Goal: Book appointment/travel/reservation

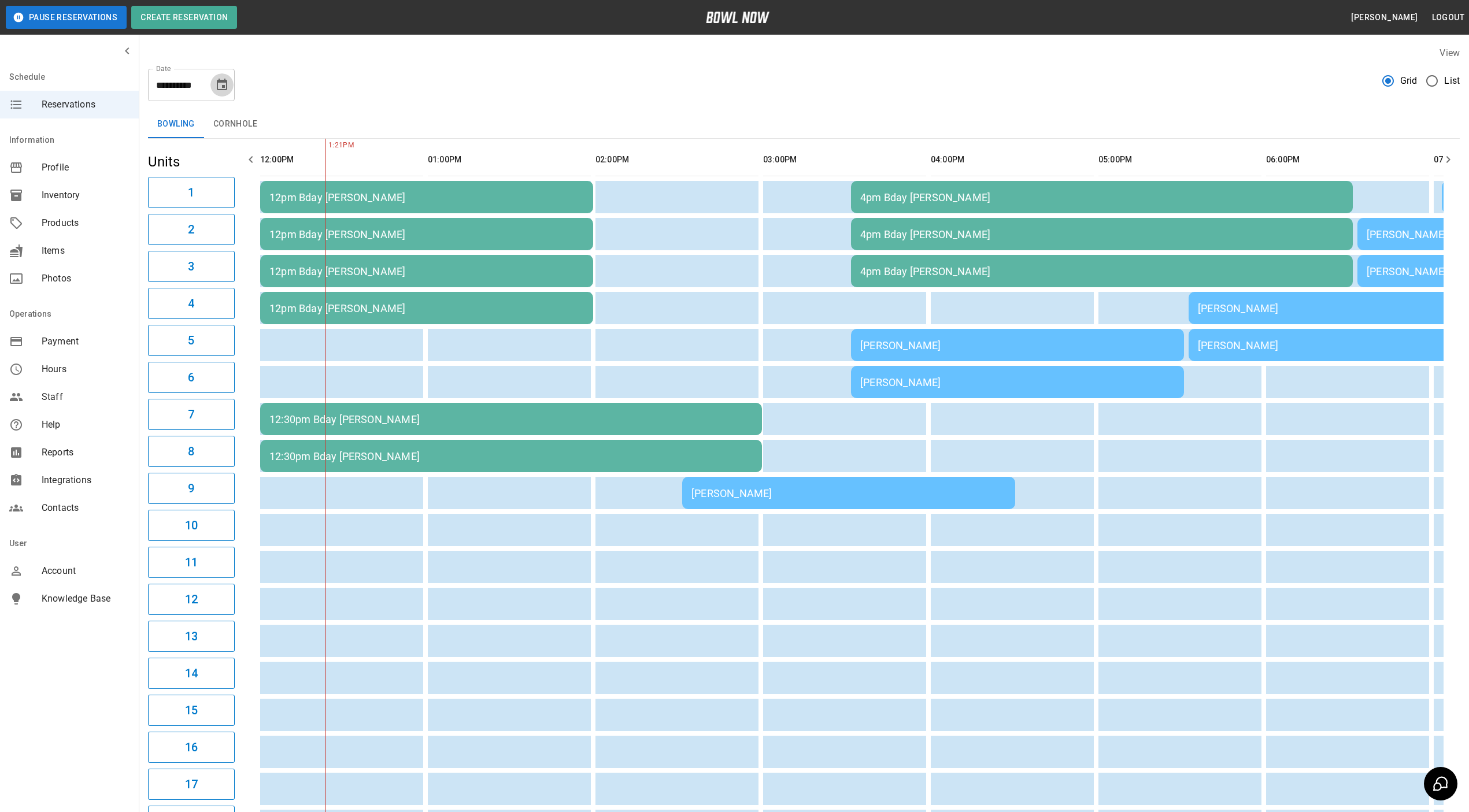
click at [218, 85] on icon "Choose date, selected date is Sep 6, 2025" at bounding box center [222, 85] width 14 height 14
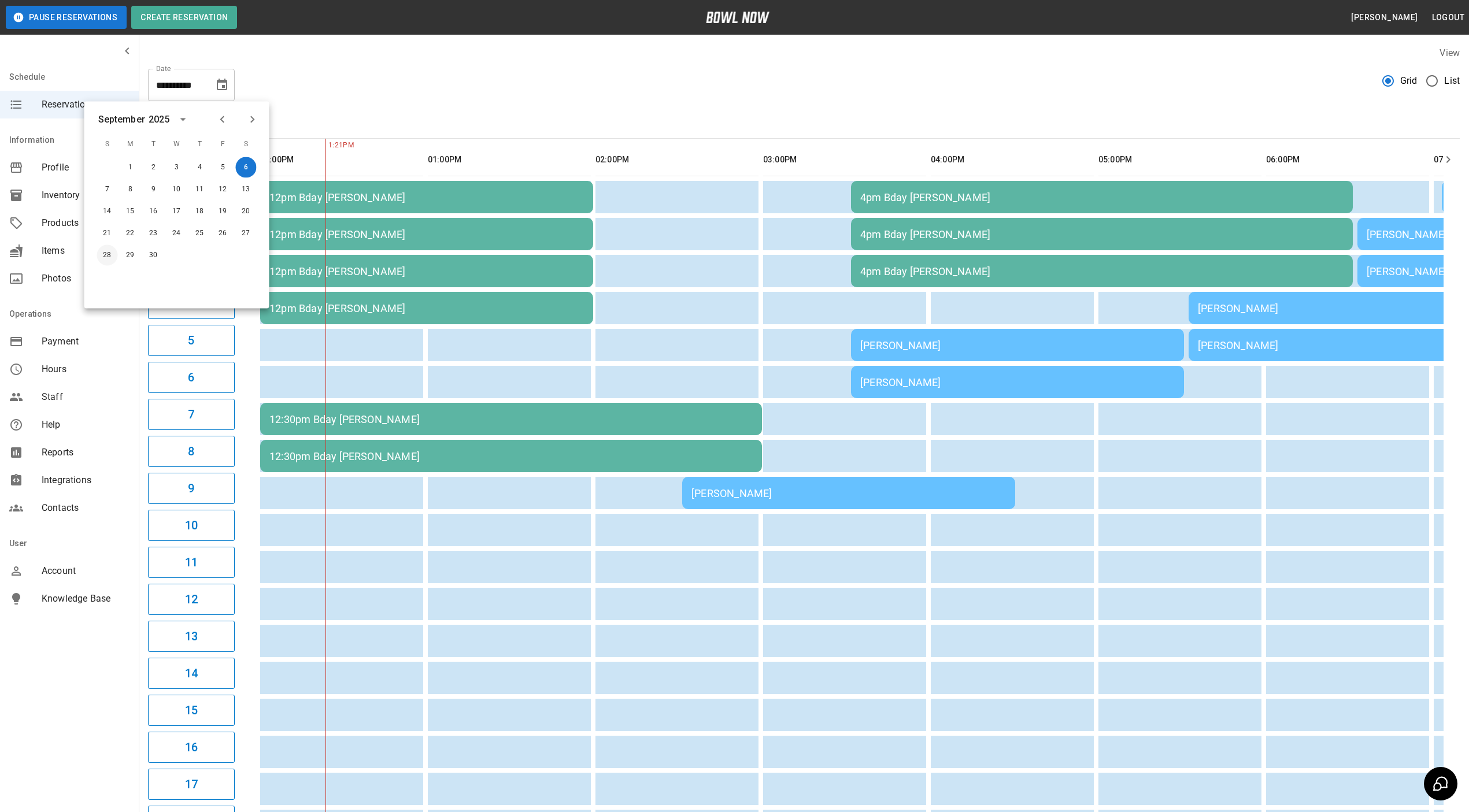
click at [99, 249] on button "28" at bounding box center [107, 256] width 21 height 21
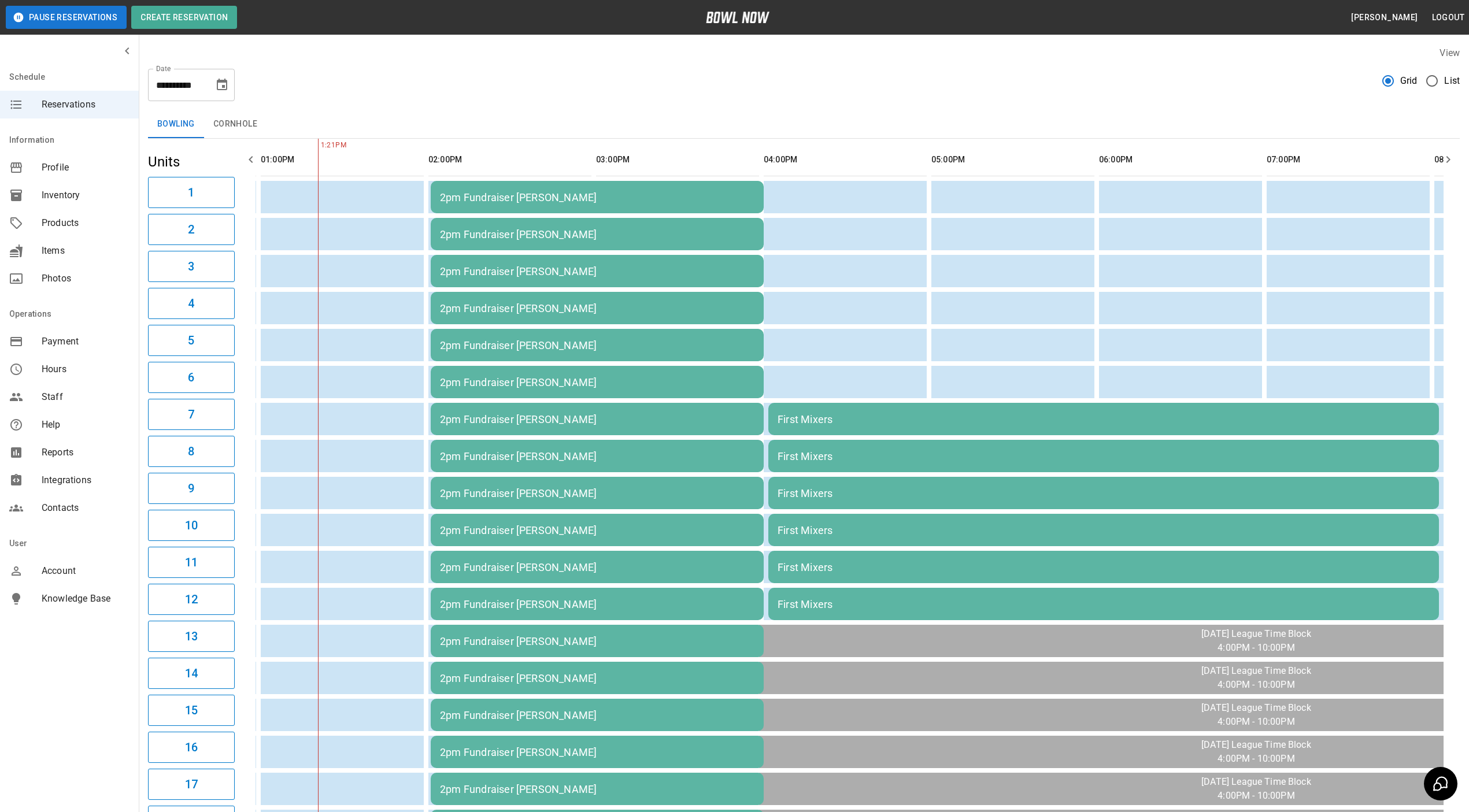
click at [217, 82] on icon "Choose date, selected date is Sep 28, 2025" at bounding box center [222, 85] width 14 height 14
click at [242, 211] on button "20" at bounding box center [246, 211] width 21 height 21
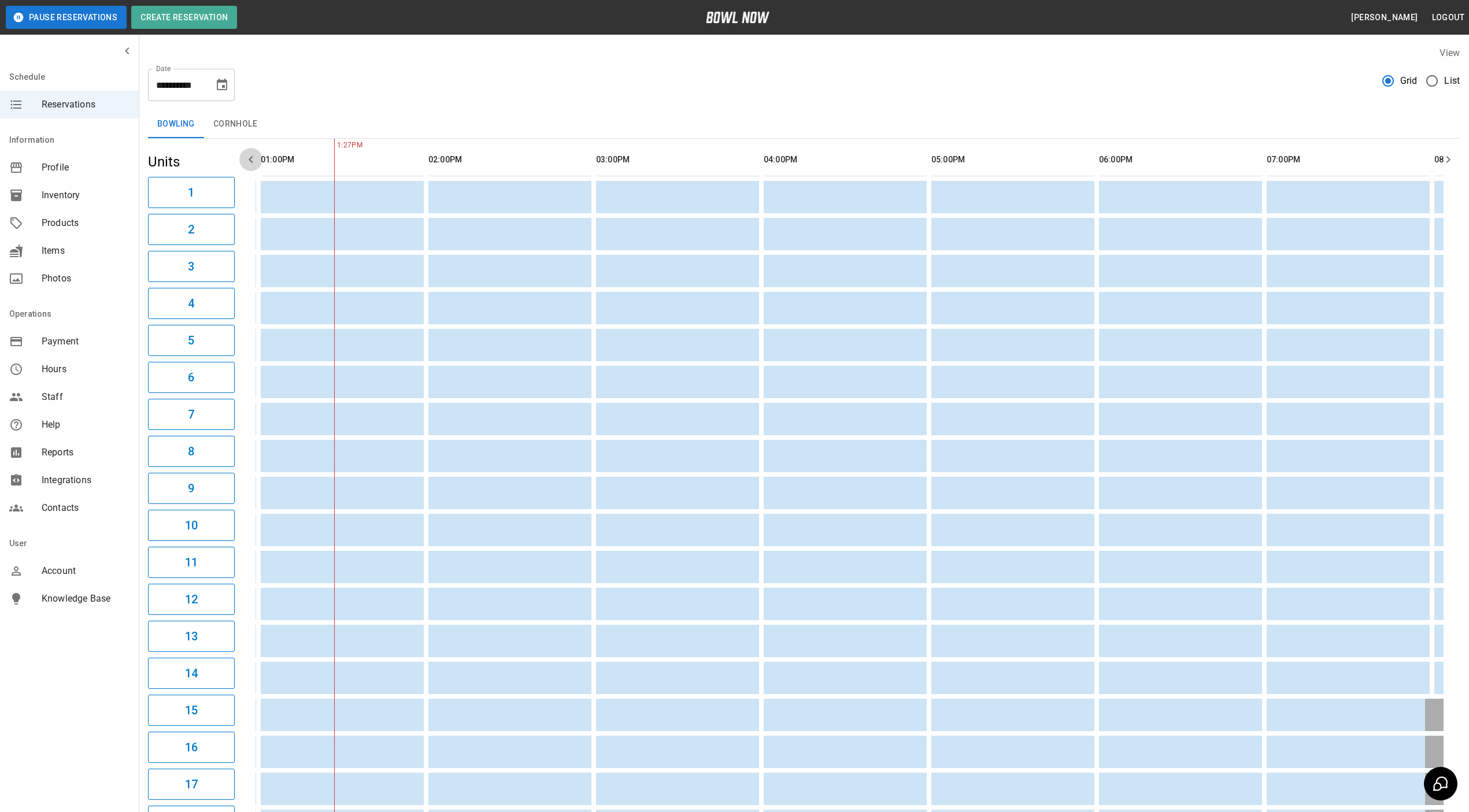
click at [247, 155] on icon "button" at bounding box center [251, 159] width 14 height 14
click at [226, 85] on icon "Choose date, selected date is Sep 20, 2025" at bounding box center [222, 84] width 10 height 12
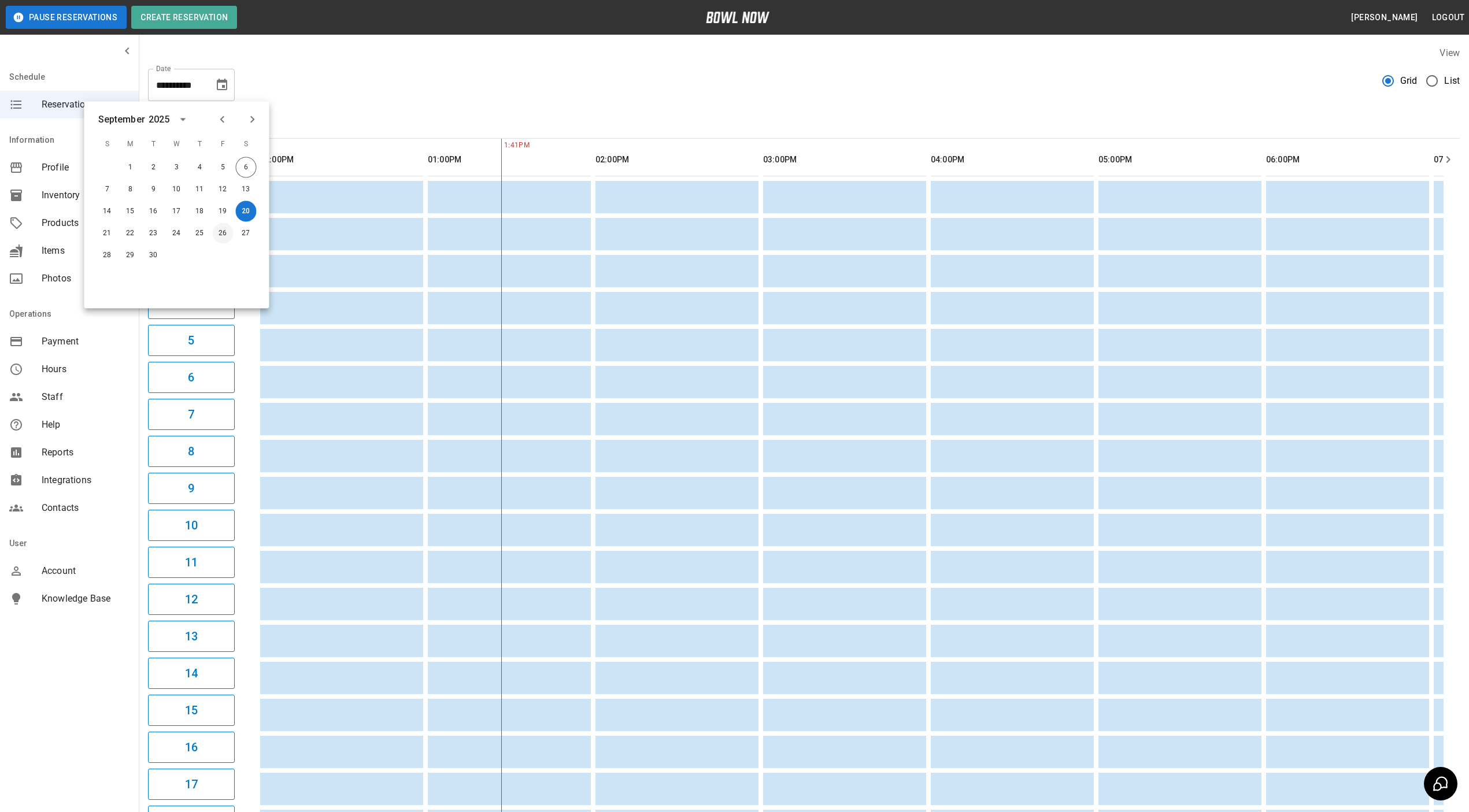
click at [218, 234] on button "26" at bounding box center [223, 233] width 21 height 21
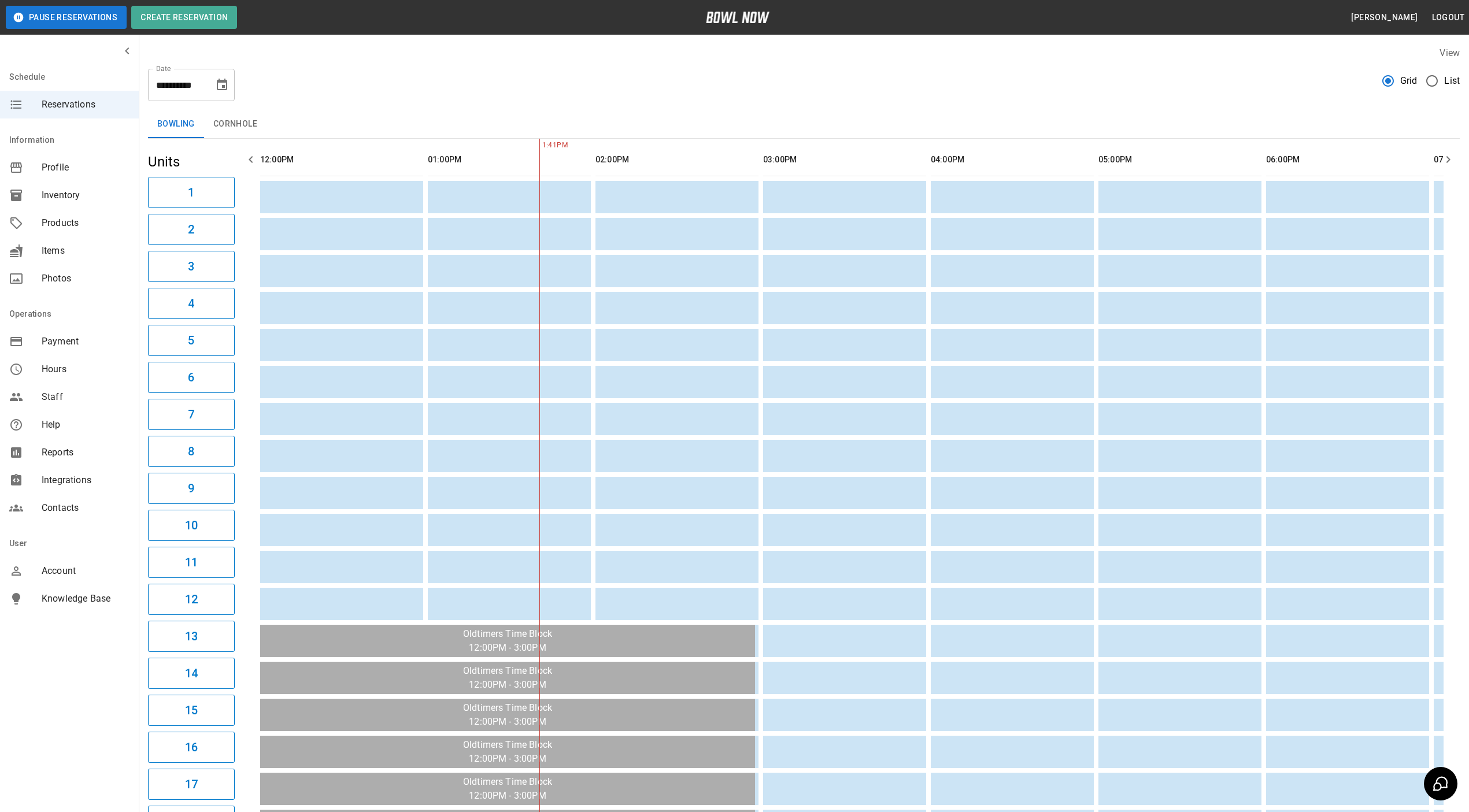
click at [222, 83] on icon "Choose date, selected date is Sep 26, 2025" at bounding box center [222, 85] width 14 height 14
click at [99, 255] on button "28" at bounding box center [107, 256] width 21 height 21
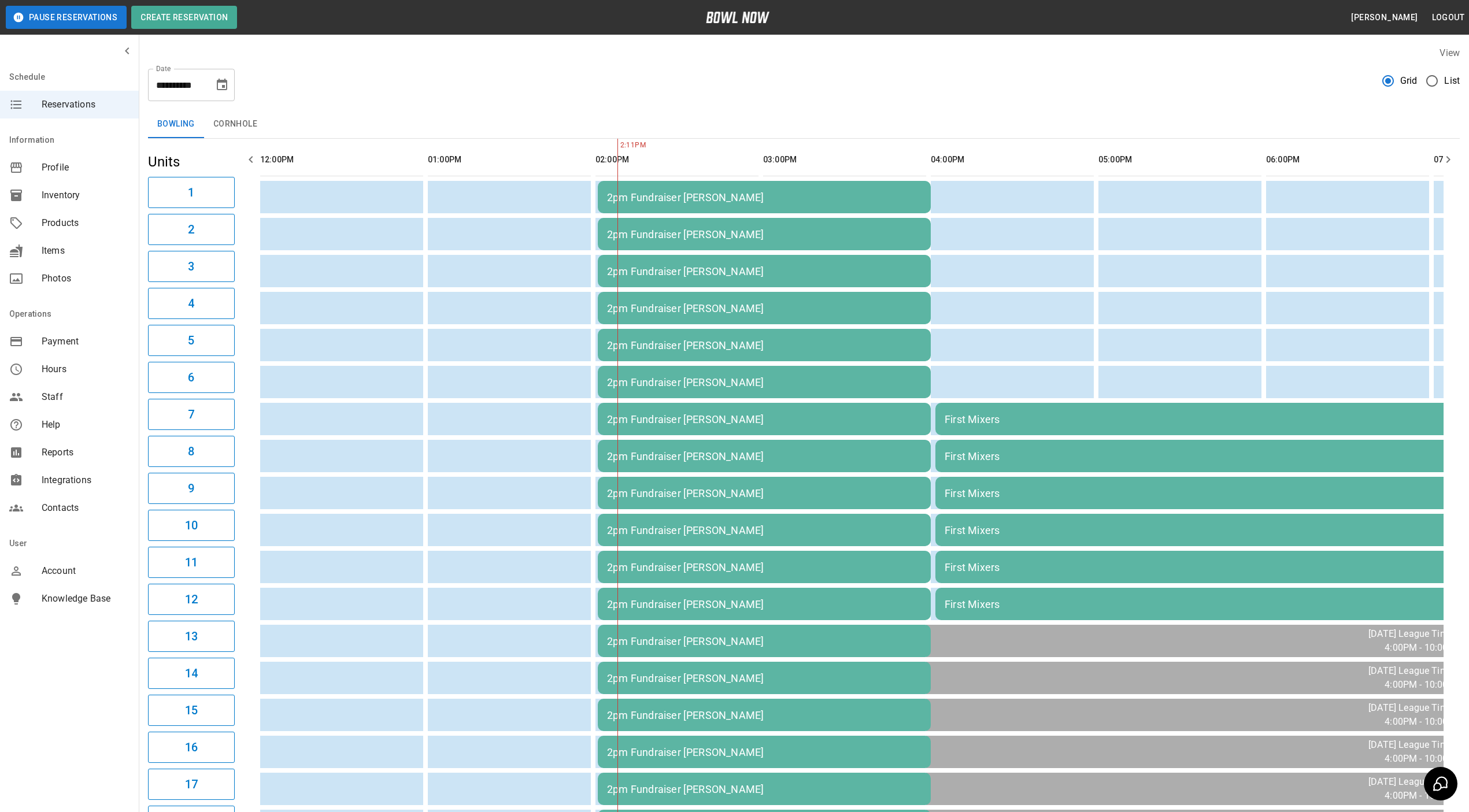
scroll to position [0, 335]
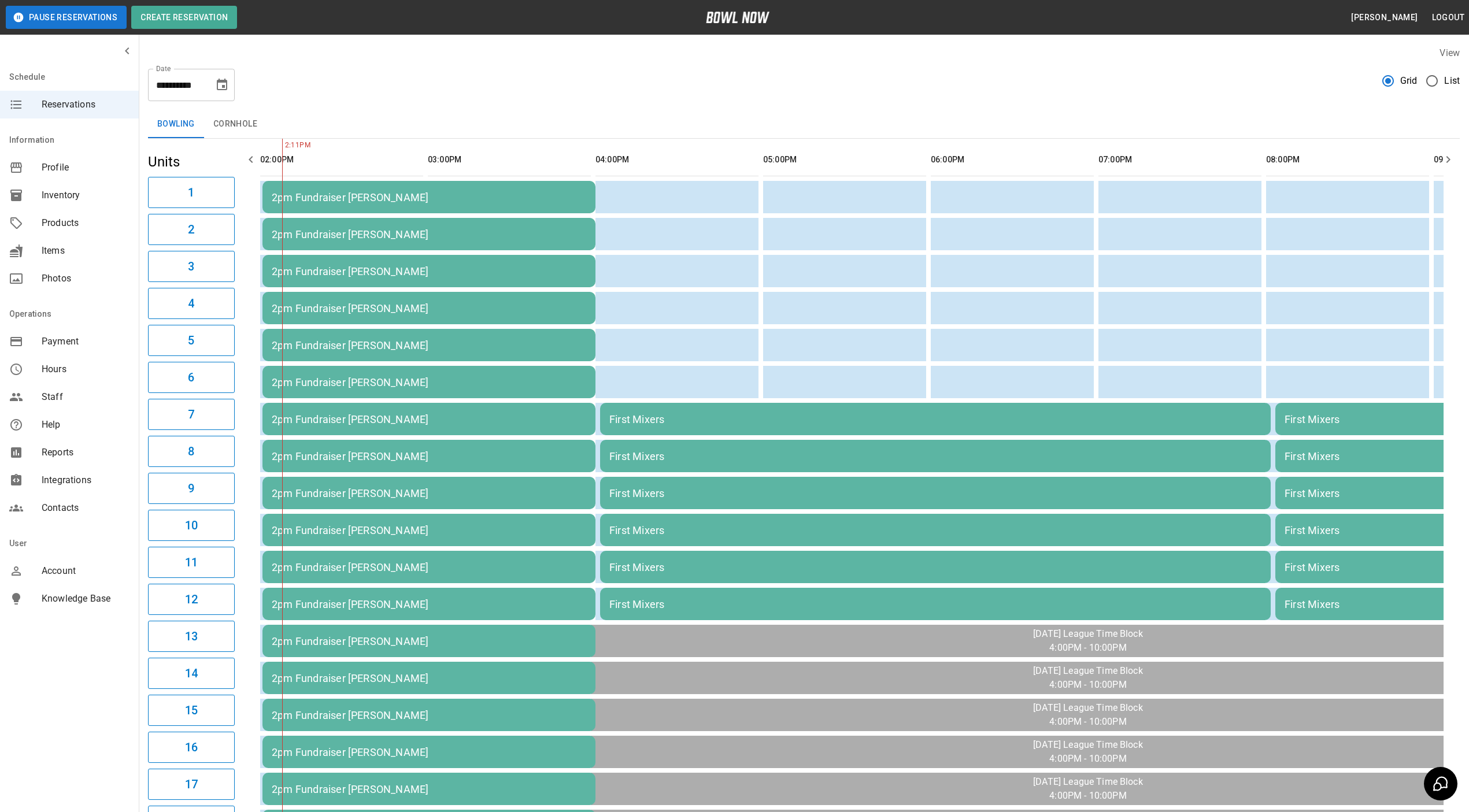
click at [220, 80] on icon "Choose date, selected date is Sep 28, 2025" at bounding box center [222, 84] width 10 height 12
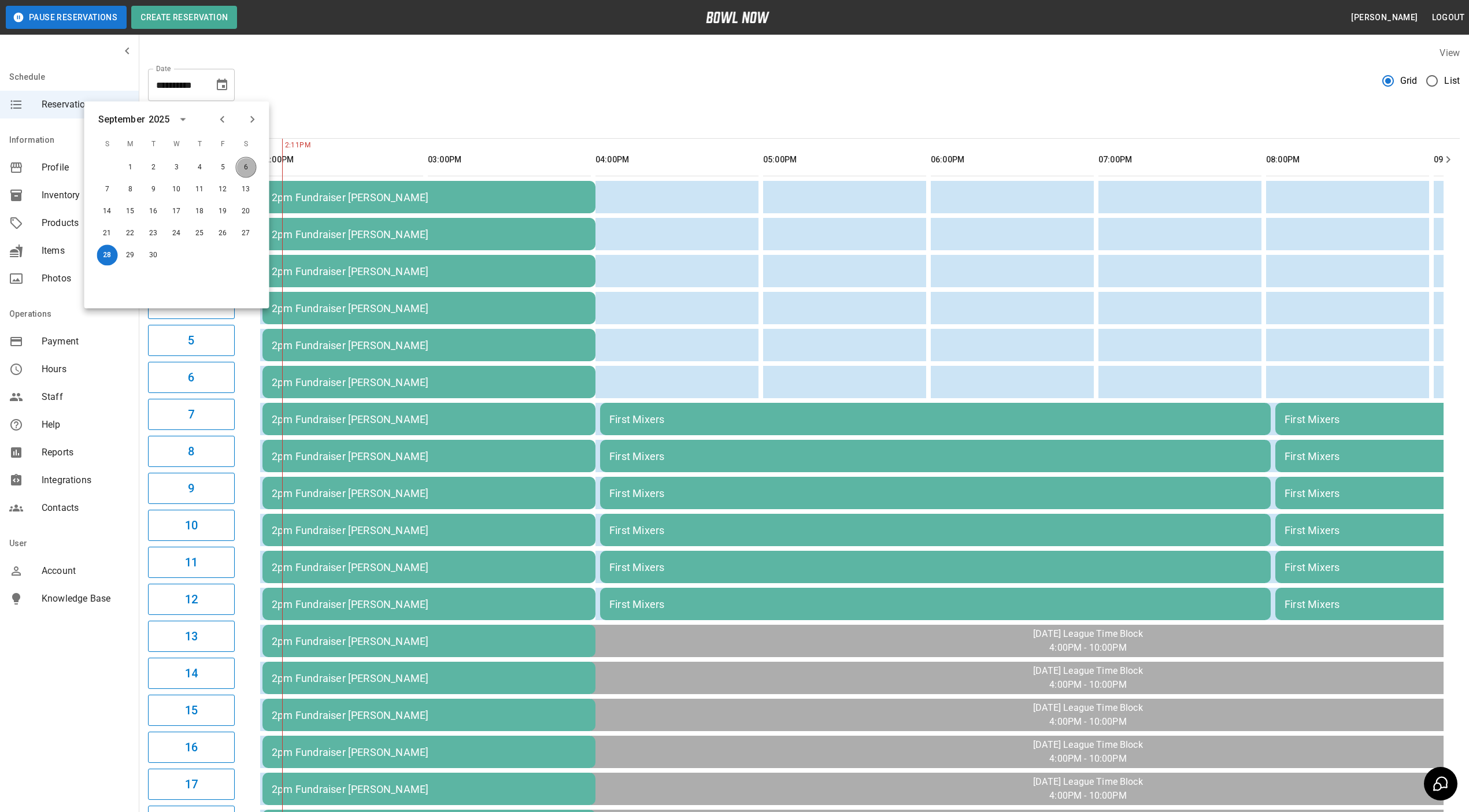
click at [246, 161] on button "6" at bounding box center [246, 168] width 21 height 21
type input "**********"
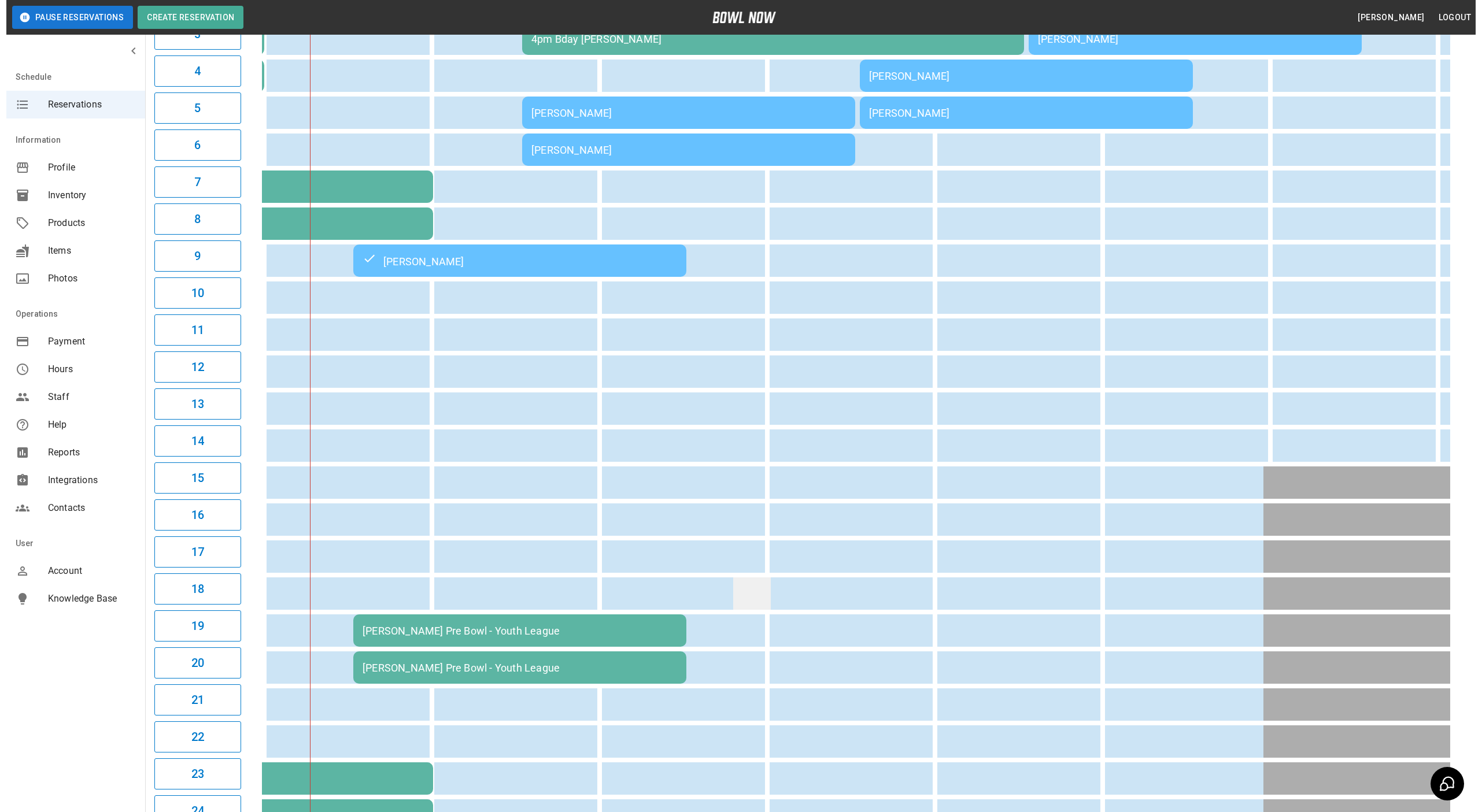
scroll to position [333, 0]
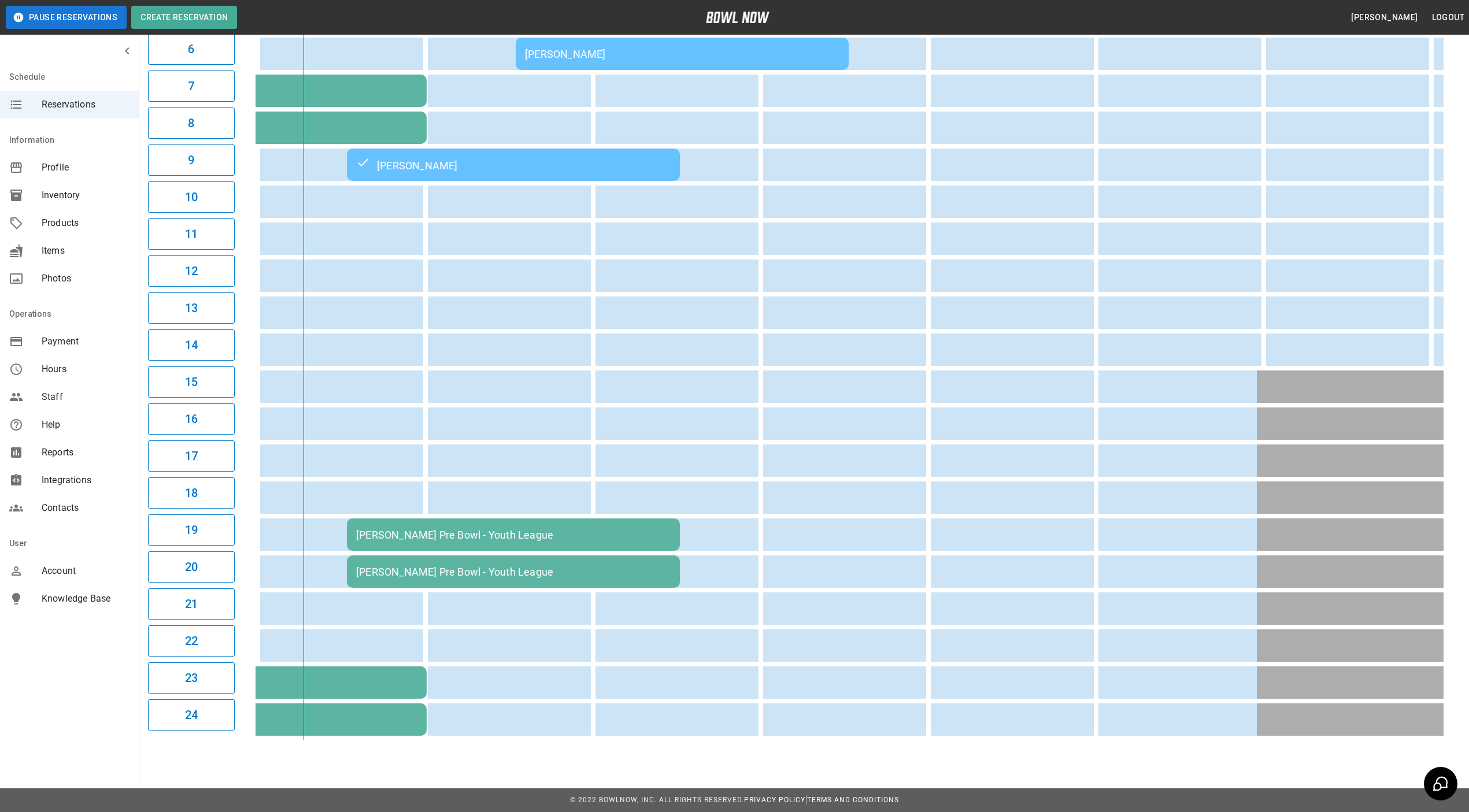
click at [658, 529] on div "[PERSON_NAME] Pre Bowl - Youth League" at bounding box center [513, 535] width 315 height 12
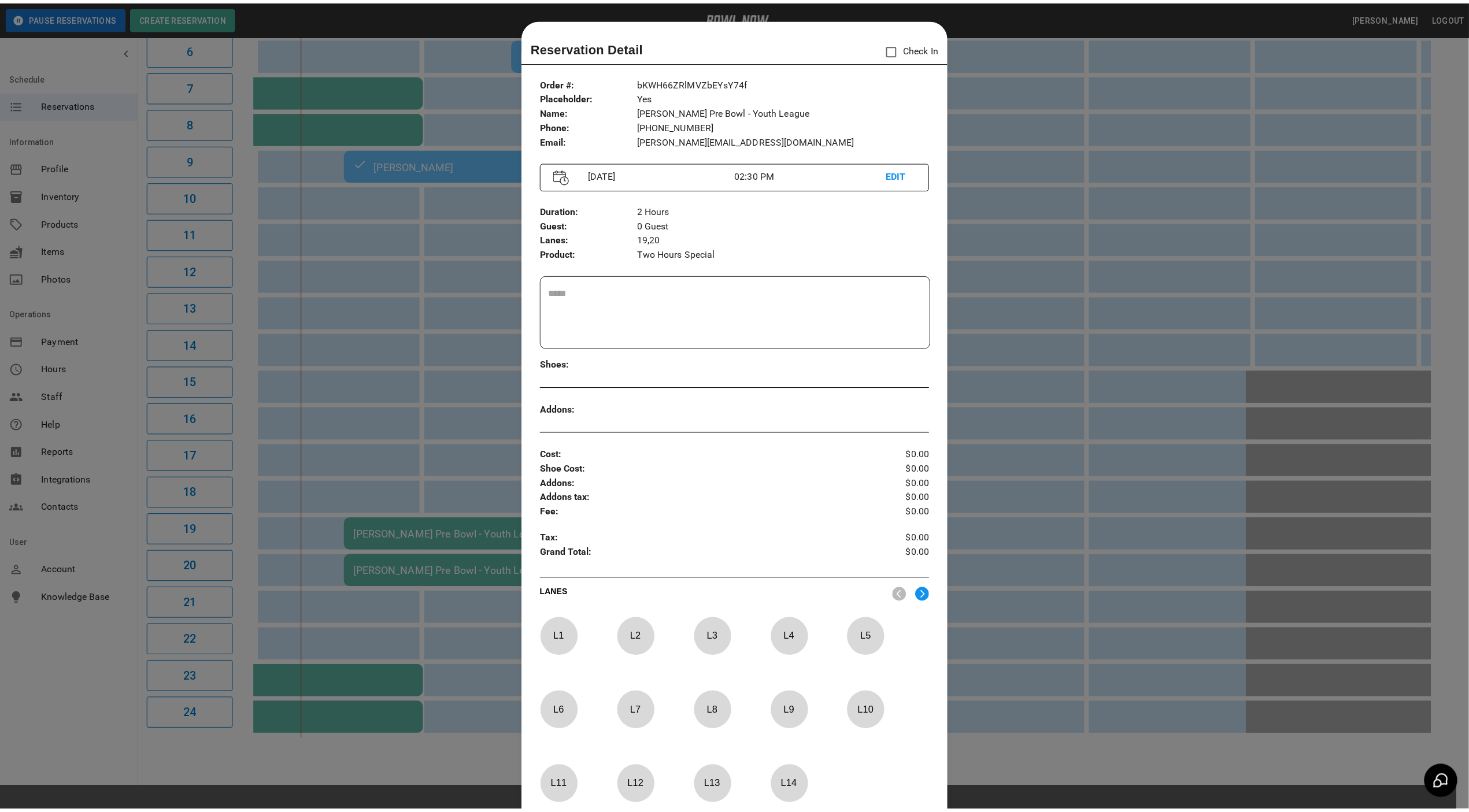
scroll to position [18, 0]
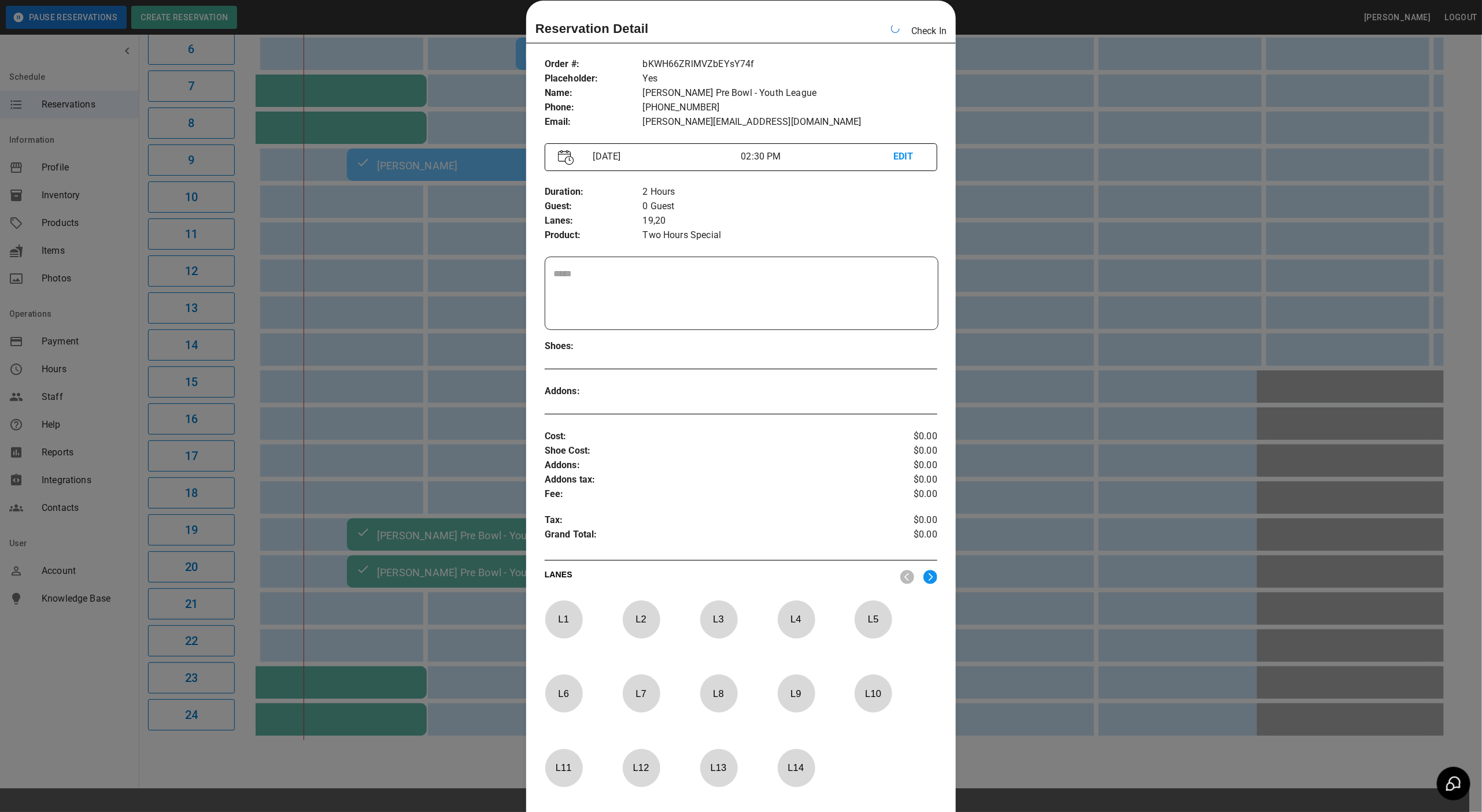
click at [1045, 763] on div at bounding box center [741, 406] width 1482 height 812
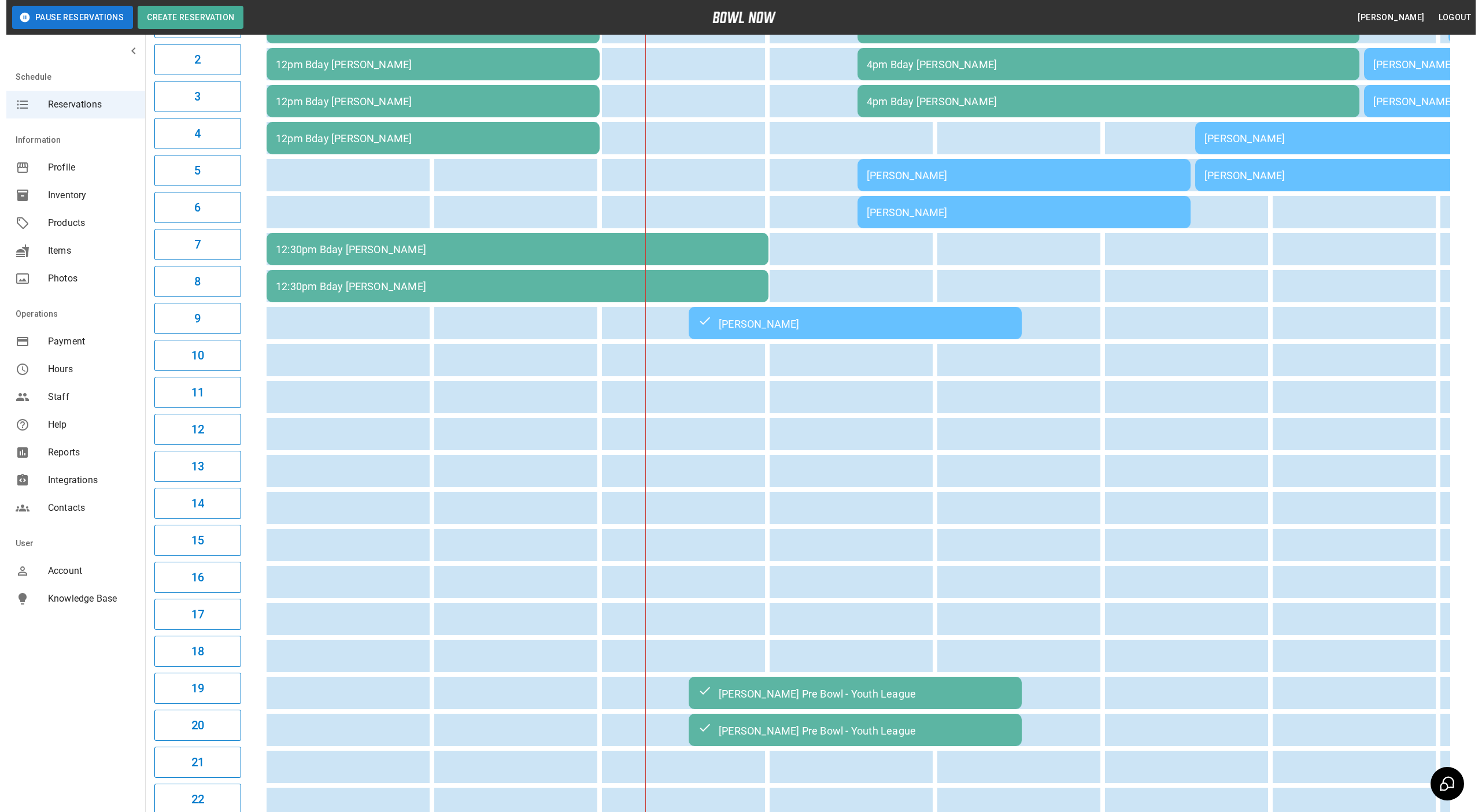
scroll to position [0, 0]
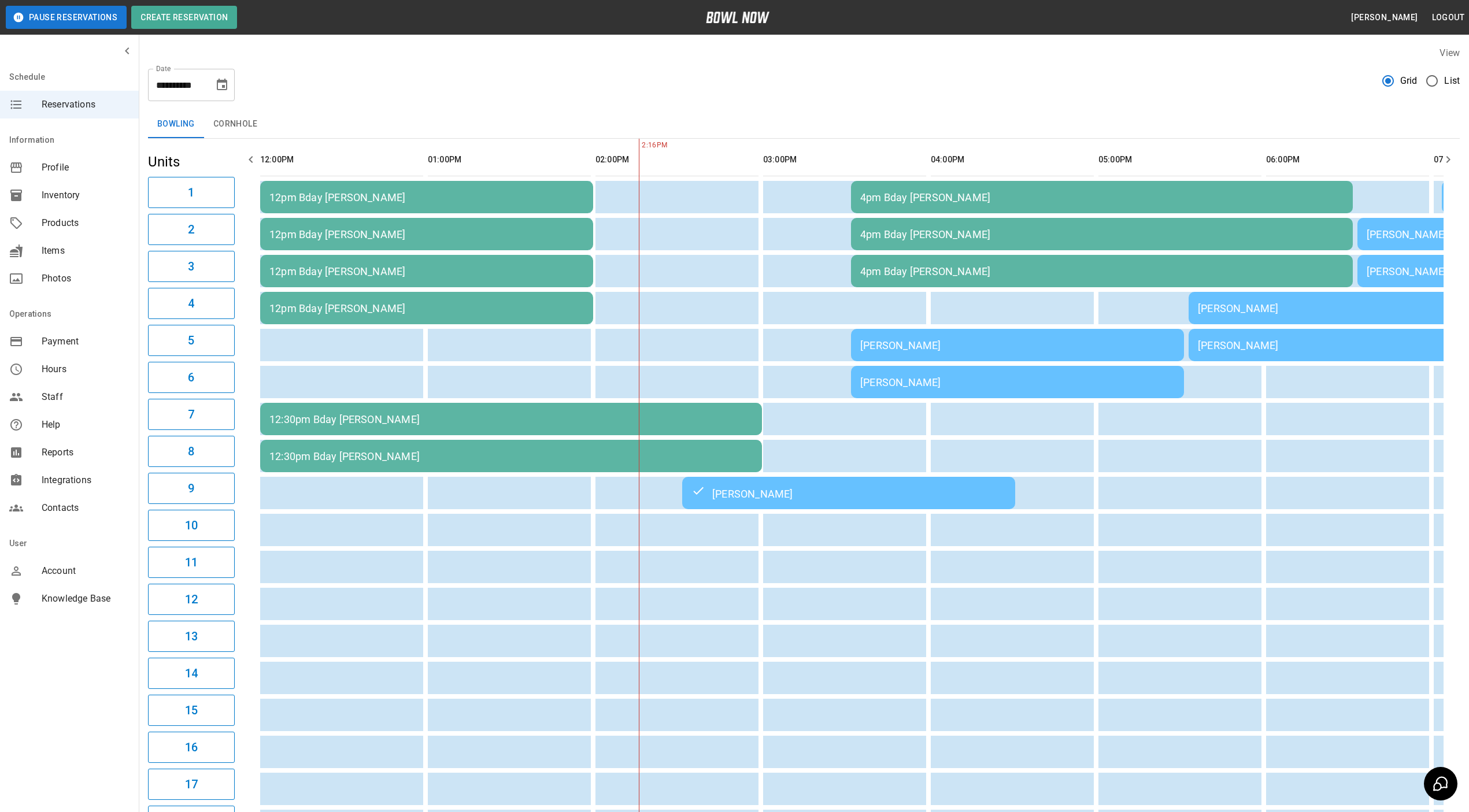
click at [411, 302] on div "12pm Bday [PERSON_NAME]" at bounding box center [427, 308] width 315 height 12
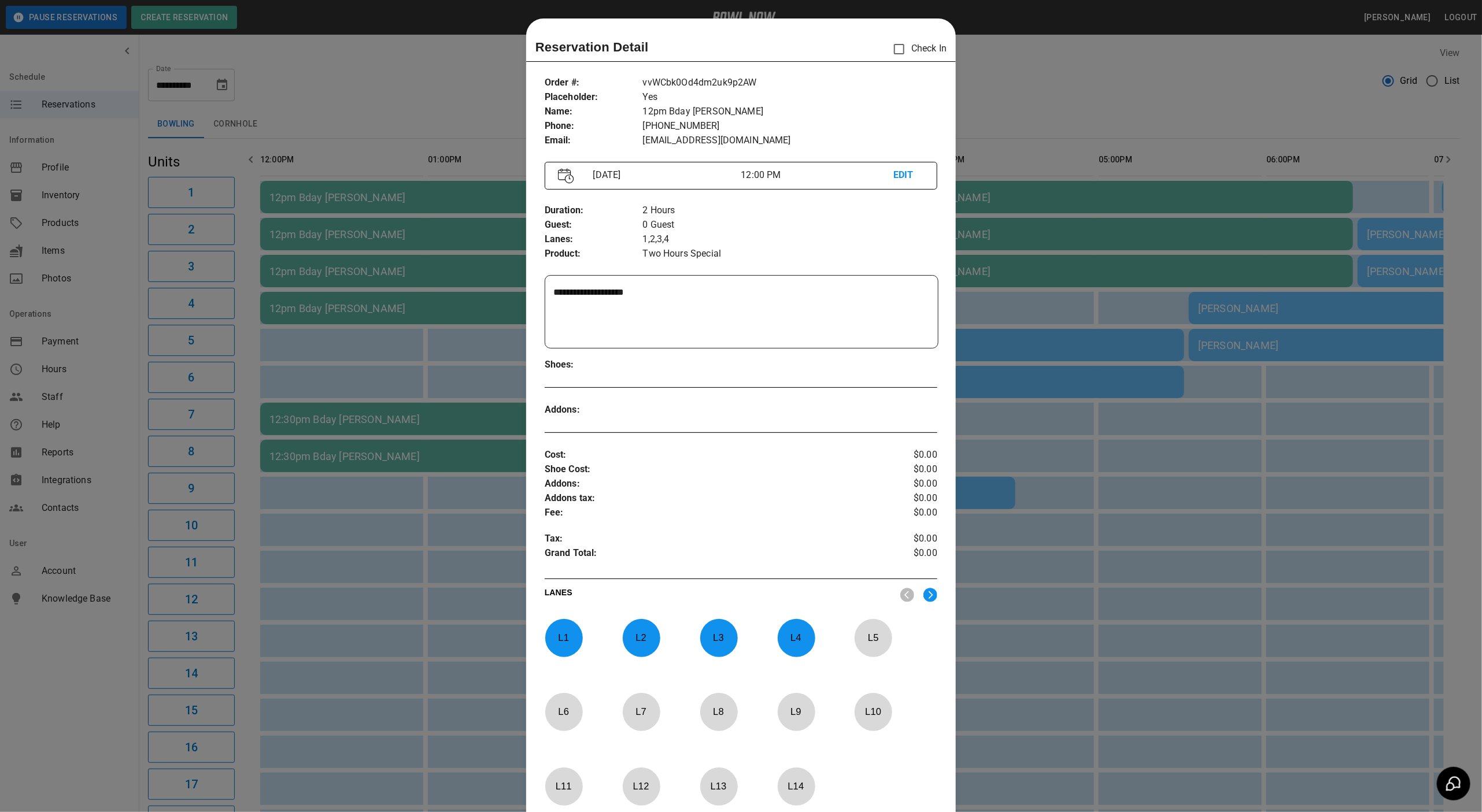
scroll to position [18, 0]
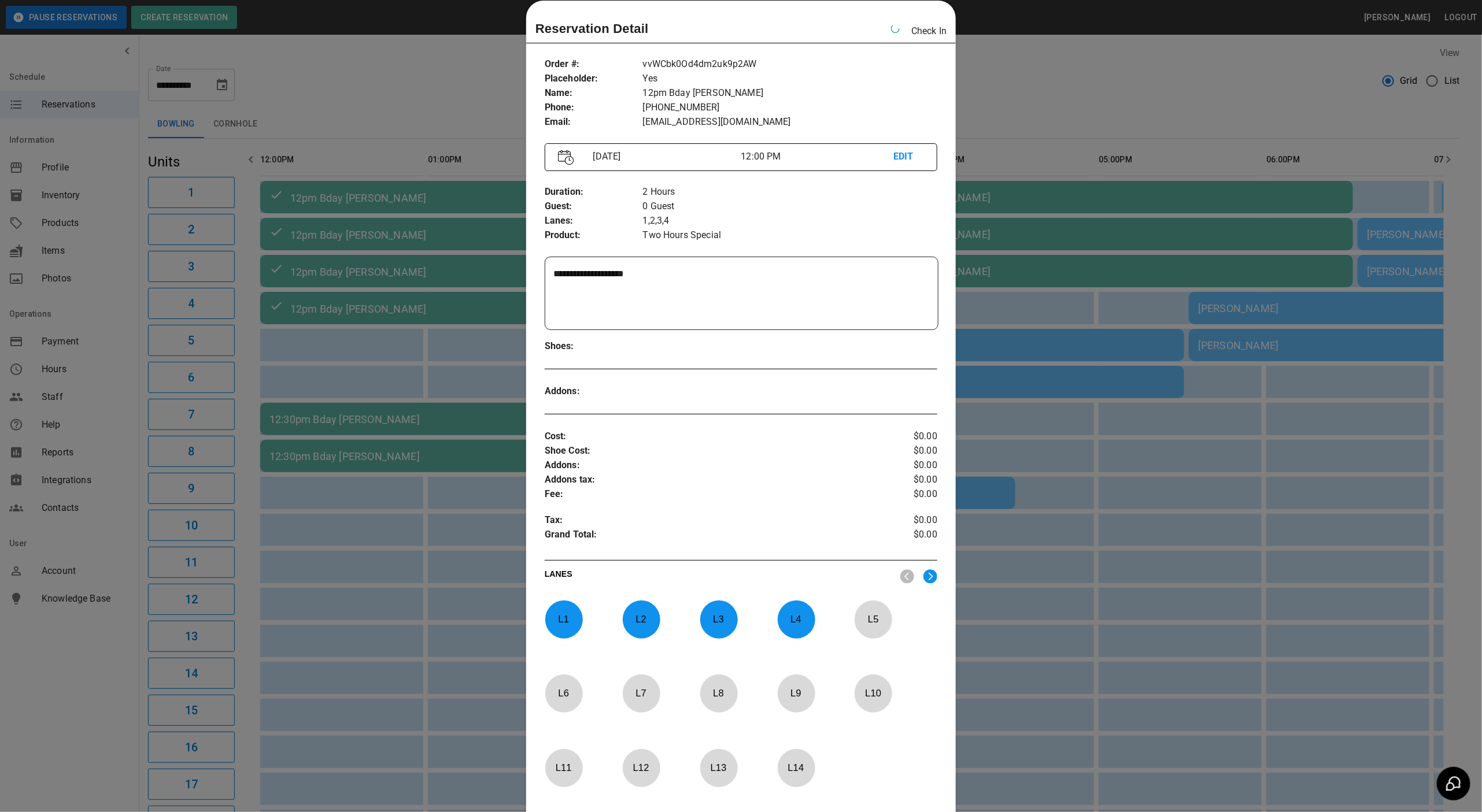
click at [1099, 58] on div at bounding box center [741, 406] width 1482 height 812
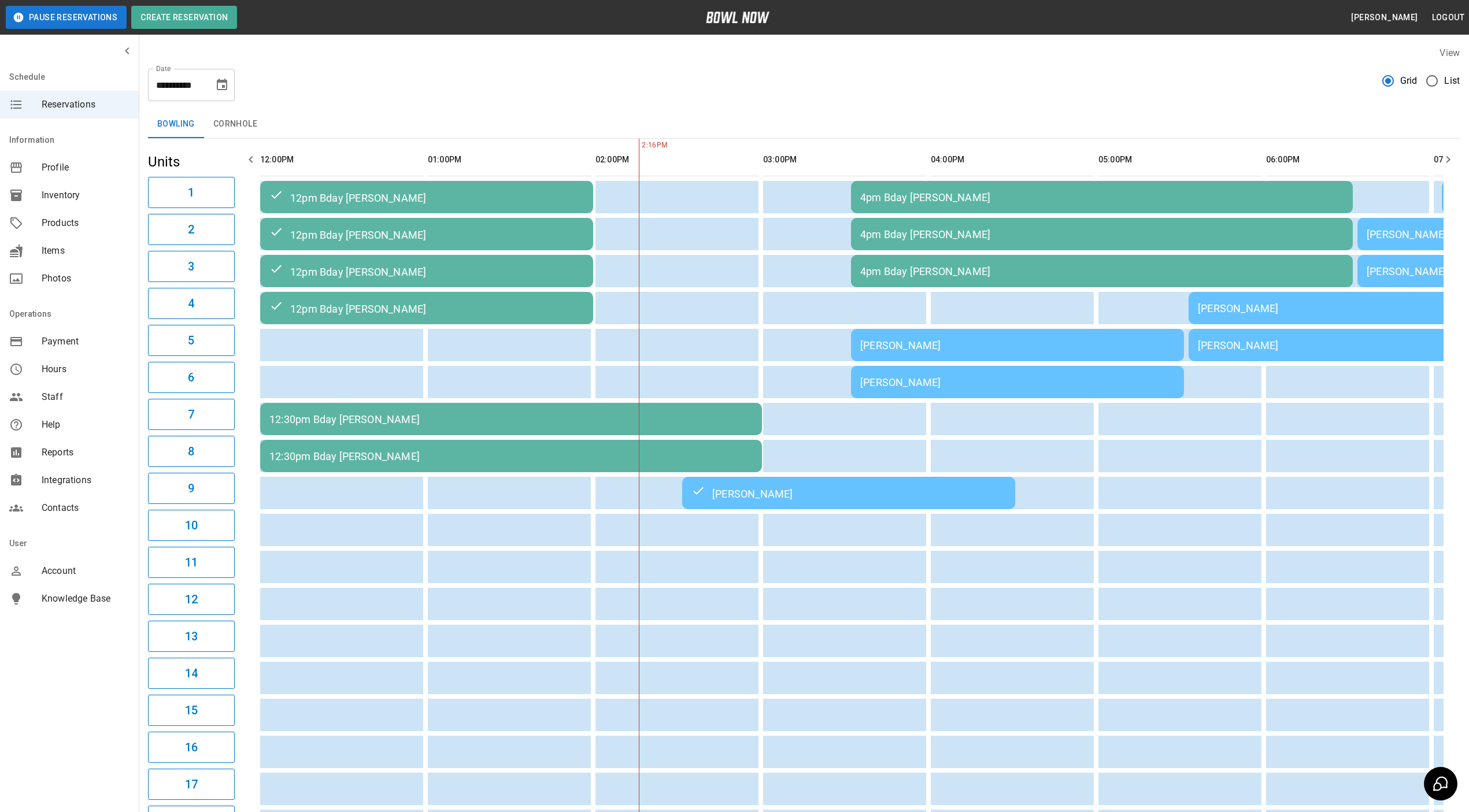
click at [414, 420] on div "12:30pm Bday [PERSON_NAME]" at bounding box center [511, 419] width 483 height 12
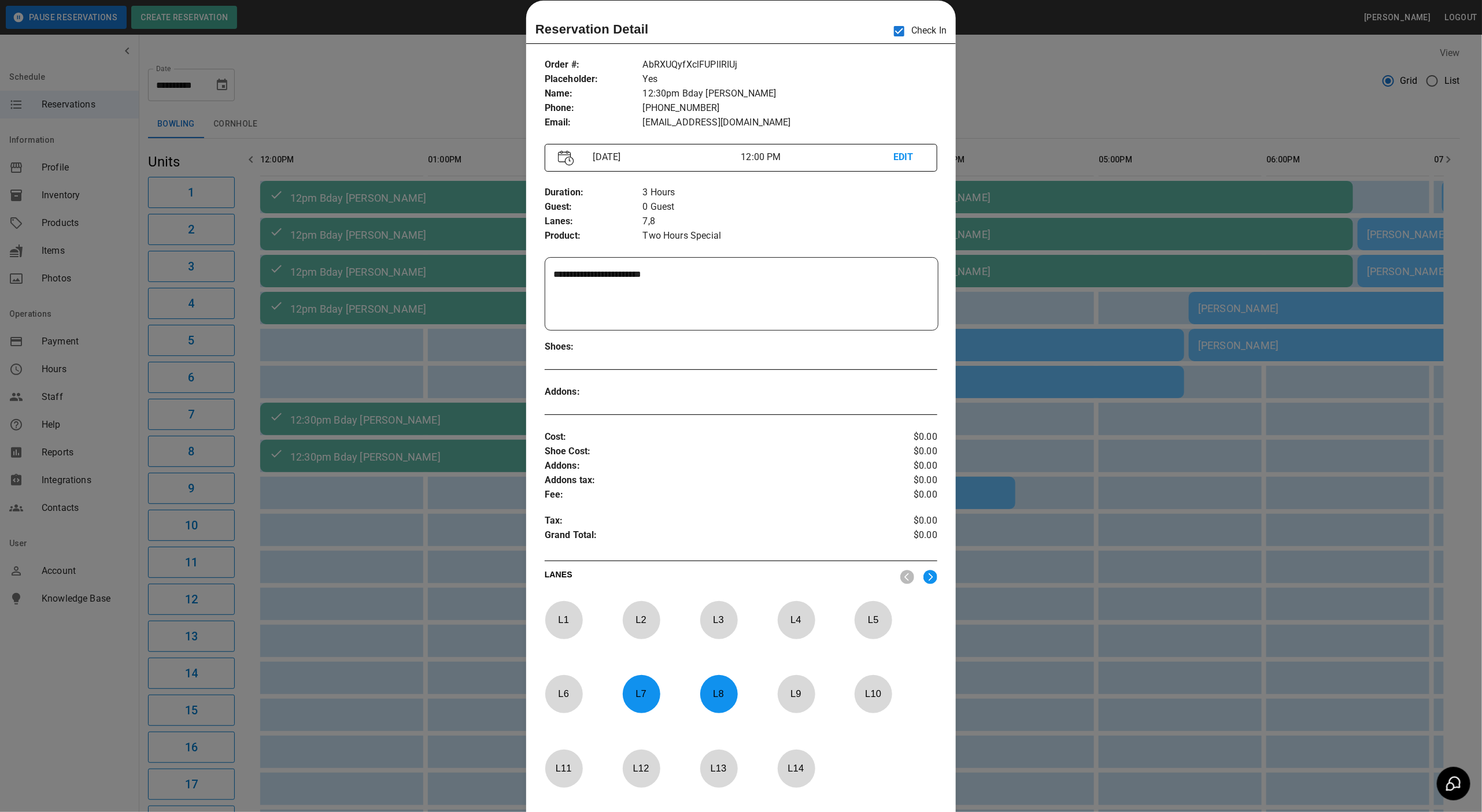
click at [1105, 67] on div at bounding box center [741, 406] width 1482 height 812
